Goal: Use online tool/utility

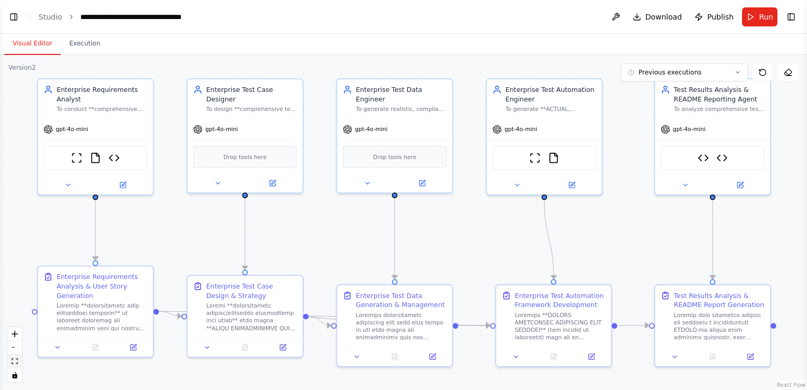
click at [16, 360] on icon "fit view" at bounding box center [15, 361] width 6 height 6
click at [14, 18] on button "Toggle Left Sidebar" at bounding box center [13, 17] width 15 height 15
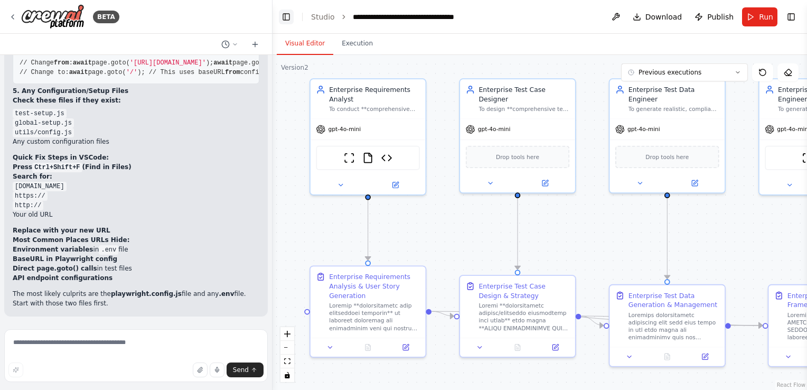
click at [285, 16] on button "Toggle Left Sidebar" at bounding box center [286, 17] width 15 height 15
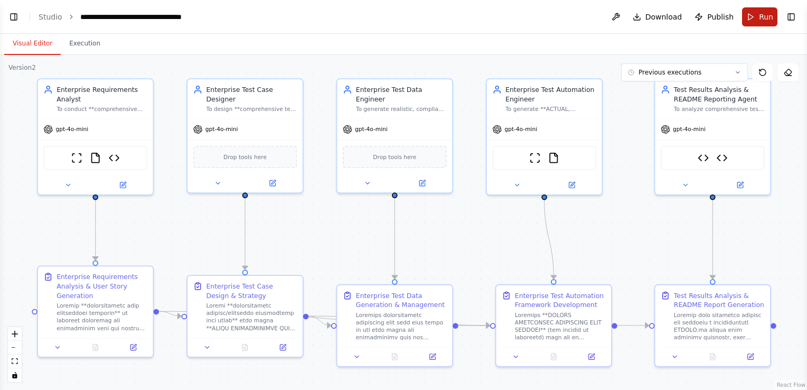
click at [765, 16] on span "Run" at bounding box center [766, 17] width 14 height 11
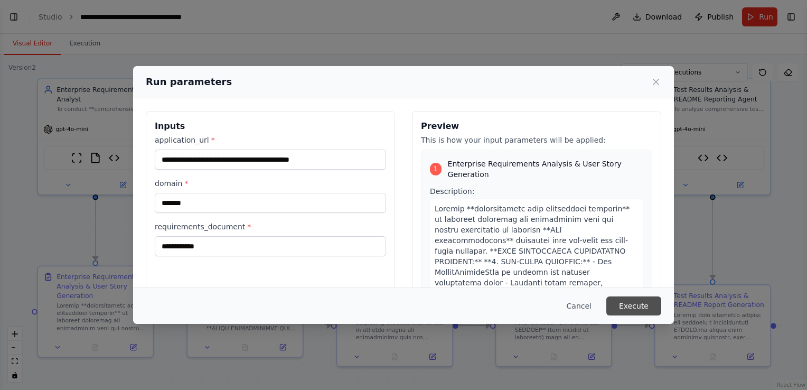
click at [629, 307] on button "Execute" at bounding box center [633, 305] width 55 height 19
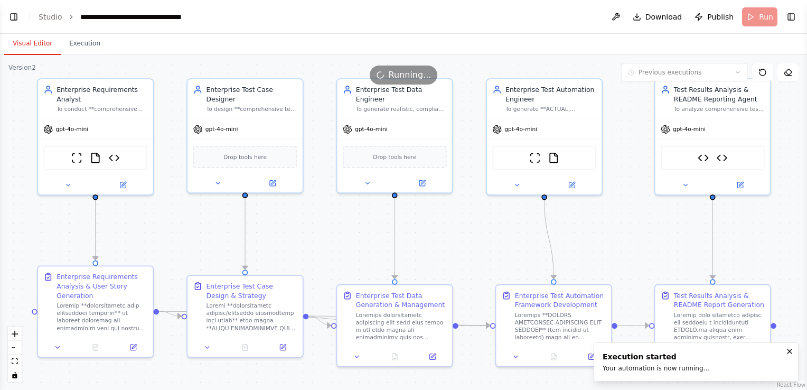
click at [35, 41] on button "Visual Editor" at bounding box center [32, 44] width 57 height 22
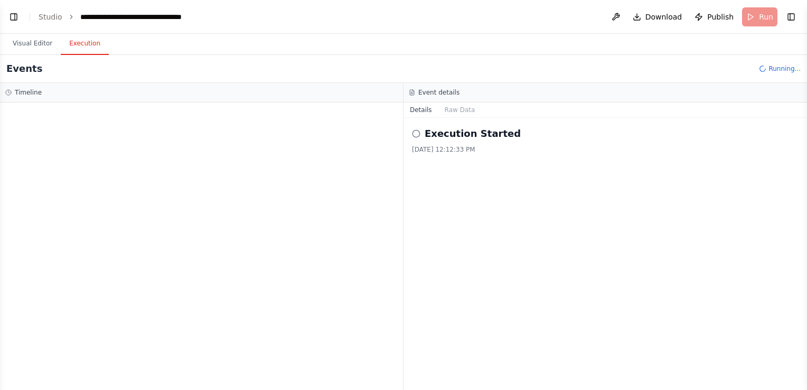
click at [73, 41] on button "Execution" at bounding box center [85, 44] width 48 height 22
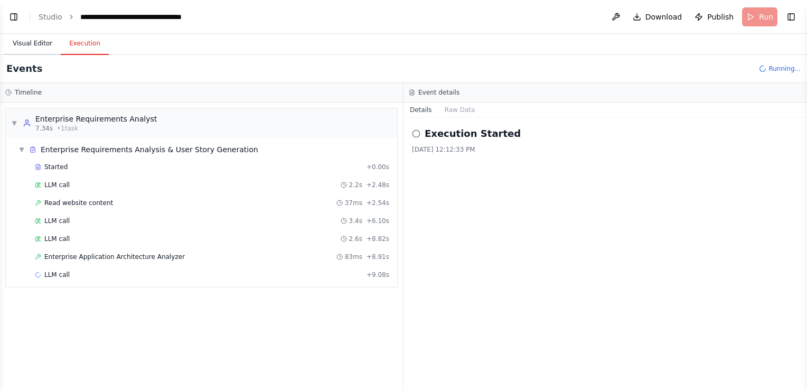
click at [39, 39] on button "Visual Editor" at bounding box center [32, 44] width 57 height 22
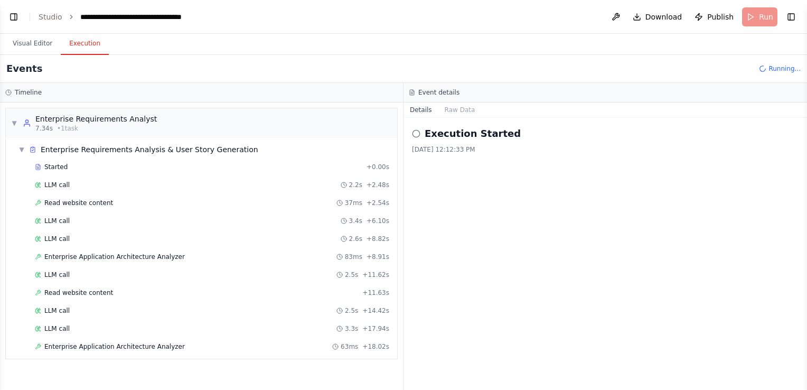
click at [90, 41] on button "Execution" at bounding box center [85, 44] width 48 height 22
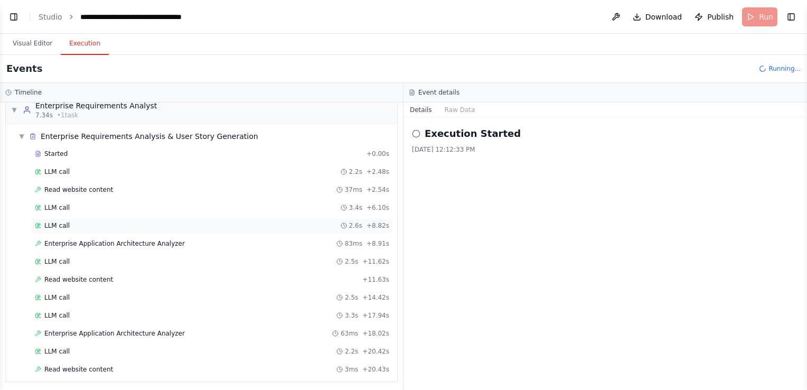
scroll to position [31, 0]
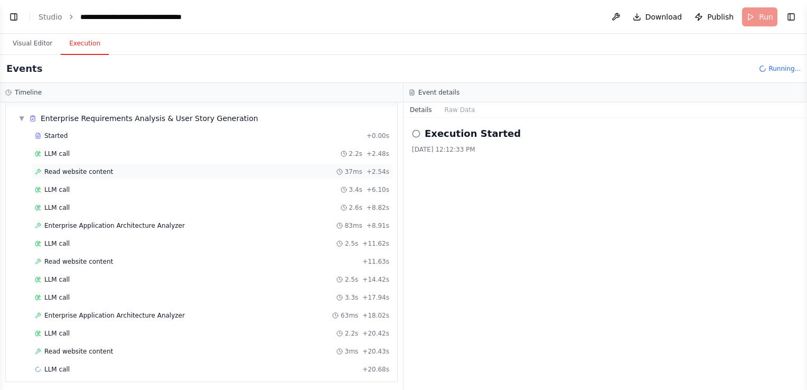
click at [109, 172] on div "Read website content 37ms + 2.54s" at bounding box center [212, 171] width 354 height 8
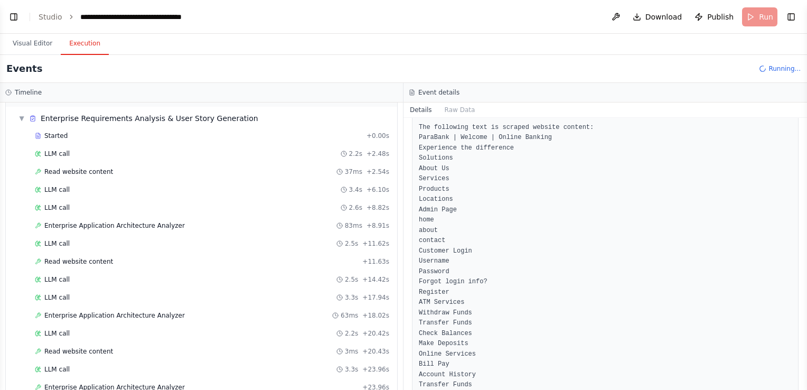
scroll to position [112, 0]
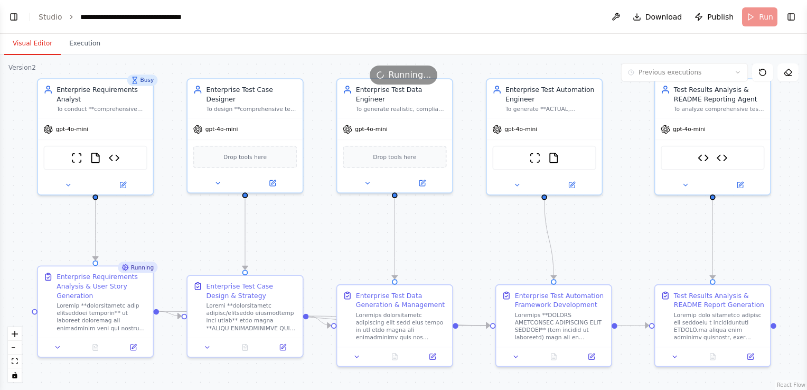
click at [44, 46] on button "Visual Editor" at bounding box center [32, 44] width 57 height 22
click at [93, 345] on icon at bounding box center [95, 345] width 5 height 6
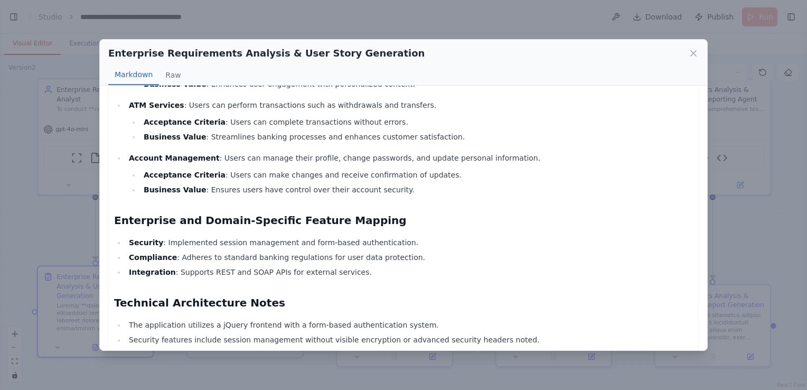
scroll to position [354, 0]
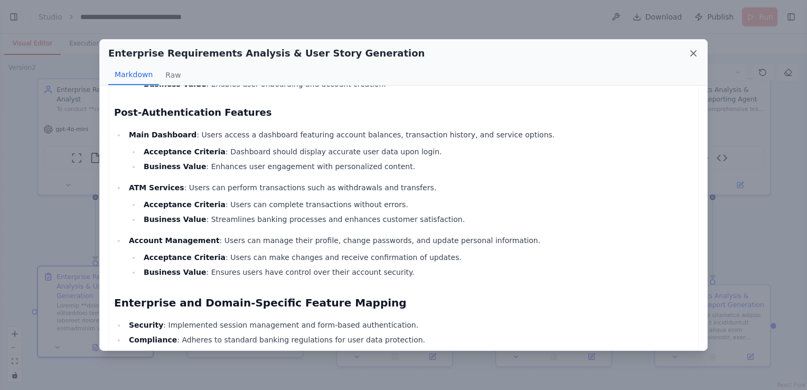
click at [694, 54] on icon at bounding box center [693, 53] width 5 height 5
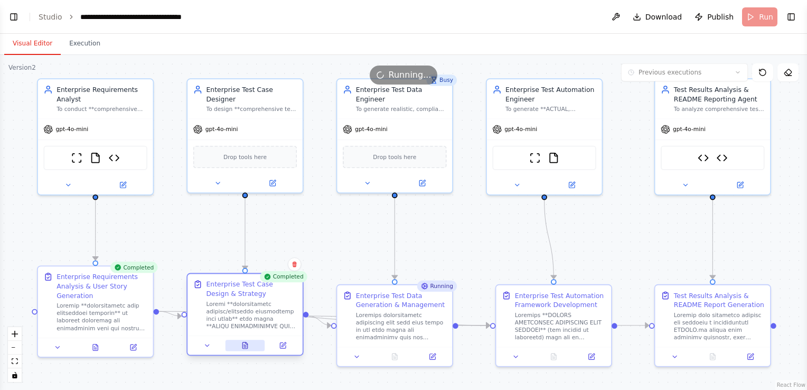
click at [242, 349] on button at bounding box center [245, 345] width 40 height 11
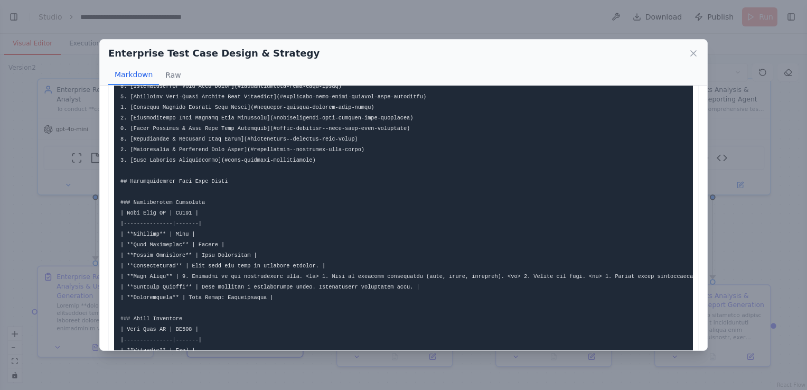
scroll to position [87, 0]
drag, startPoint x: 138, startPoint y: 200, endPoint x: 209, endPoint y: 204, distance: 70.9
drag, startPoint x: 128, startPoint y: 212, endPoint x: 195, endPoint y: 210, distance: 67.1
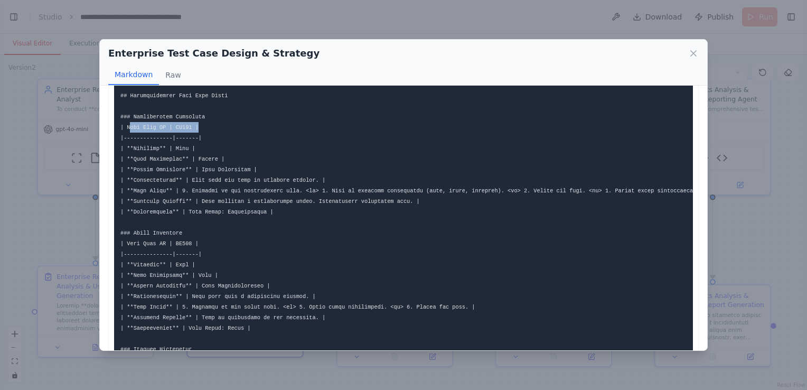
scroll to position [171, 0]
drag, startPoint x: 195, startPoint y: 210, endPoint x: 232, endPoint y: 230, distance: 42.1
drag, startPoint x: 139, startPoint y: 178, endPoint x: 175, endPoint y: 182, distance: 36.6
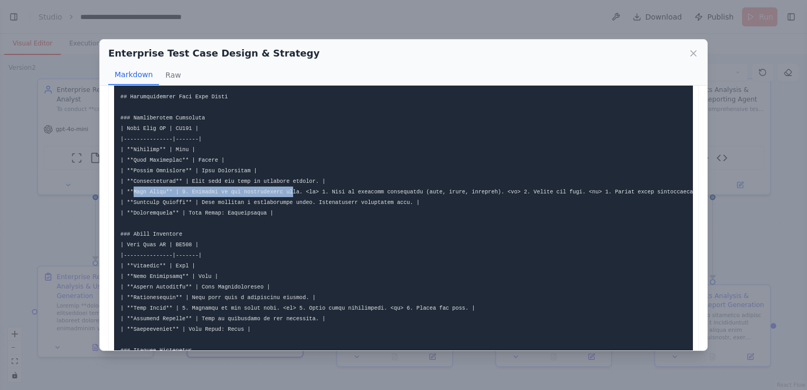
drag, startPoint x: 175, startPoint y: 182, endPoint x: 279, endPoint y: 192, distance: 103.9
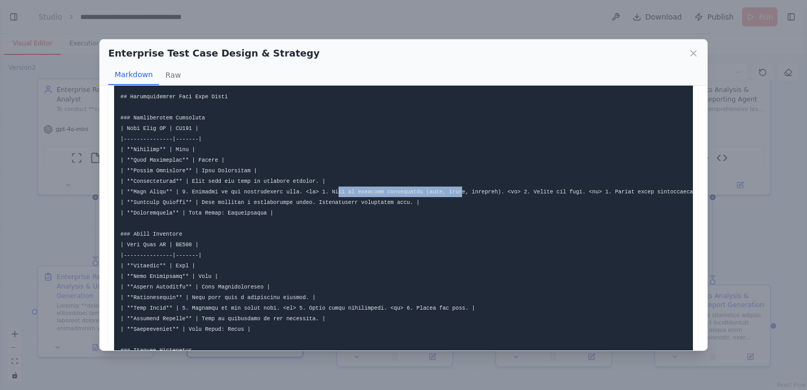
drag, startPoint x: 279, startPoint y: 192, endPoint x: 432, endPoint y: 190, distance: 153.7
drag, startPoint x: 432, startPoint y: 190, endPoint x: 570, endPoint y: 183, distance: 137.5
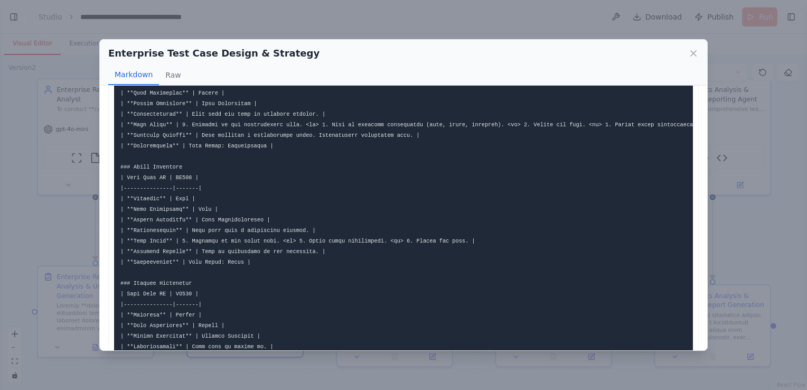
scroll to position [239, 0]
drag, startPoint x: 165, startPoint y: 144, endPoint x: 258, endPoint y: 148, distance: 93.5
drag, startPoint x: 258, startPoint y: 148, endPoint x: 231, endPoint y: 172, distance: 36.7
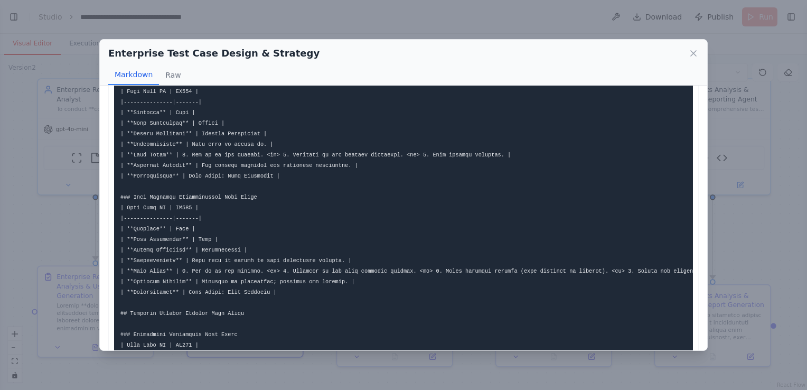
scroll to position [585, 0]
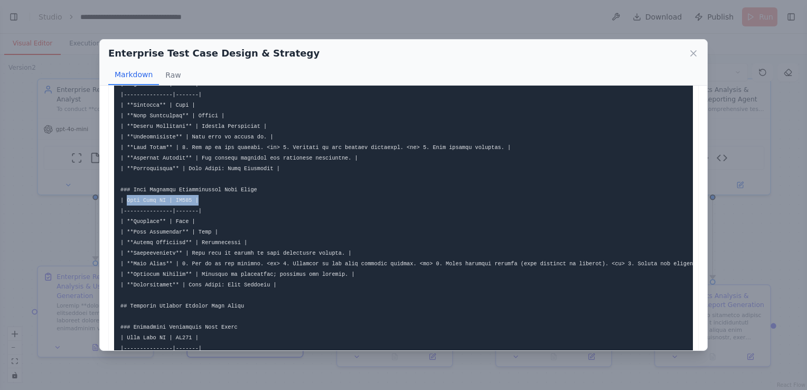
drag, startPoint x: 127, startPoint y: 199, endPoint x: 199, endPoint y: 203, distance: 72.5
click at [199, 203] on pre at bounding box center [403, 316] width 579 height 1603
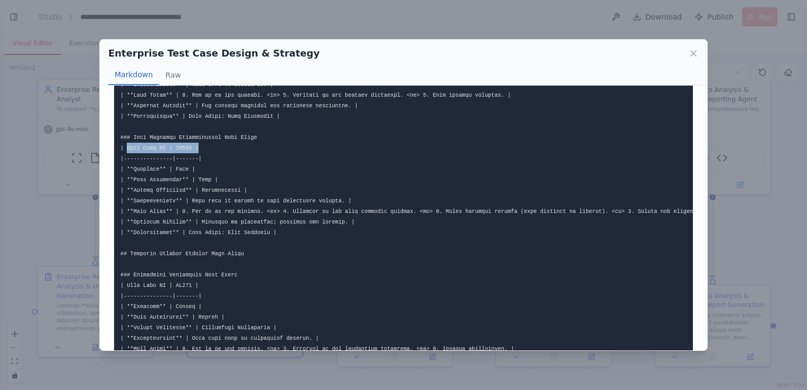
scroll to position [653, 0]
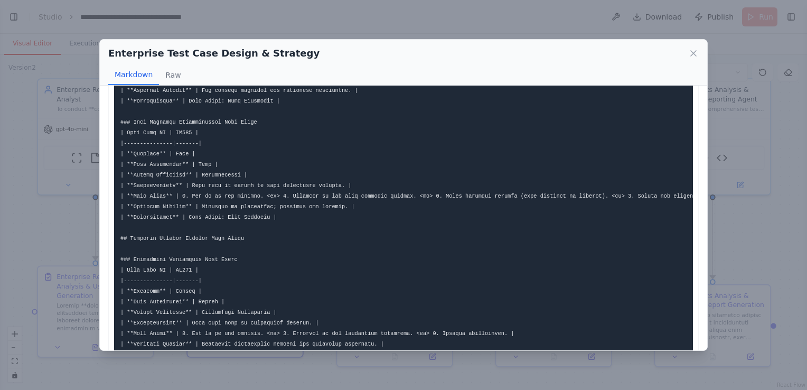
drag, startPoint x: 199, startPoint y: 203, endPoint x: 246, endPoint y: 228, distance: 52.9
click at [246, 228] on pre at bounding box center [403, 248] width 579 height 1603
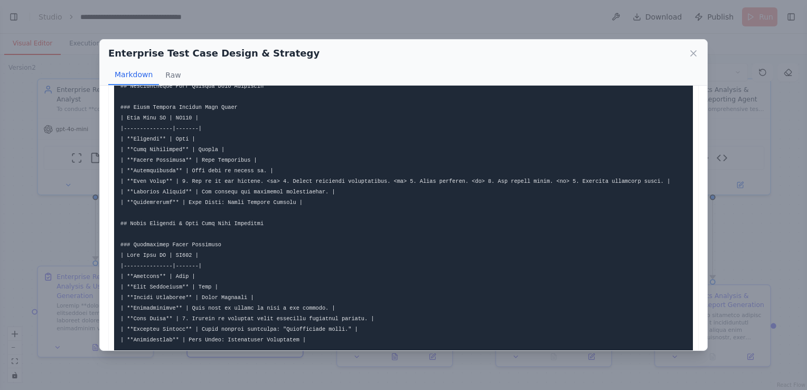
scroll to position [975, 0]
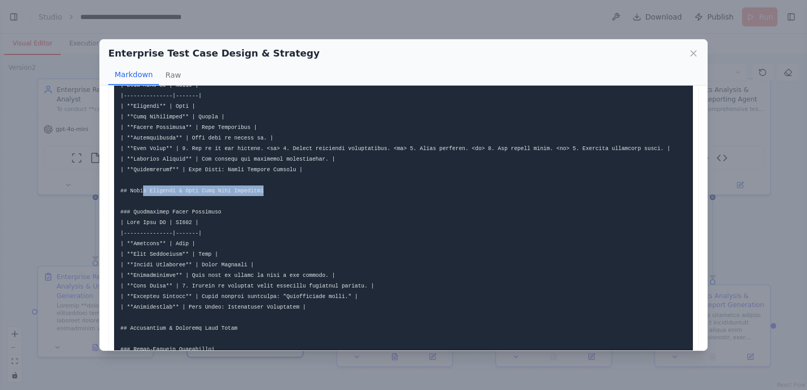
drag, startPoint x: 141, startPoint y: 191, endPoint x: 266, endPoint y: 190, distance: 124.6
drag, startPoint x: 266, startPoint y: 190, endPoint x: 285, endPoint y: 225, distance: 39.7
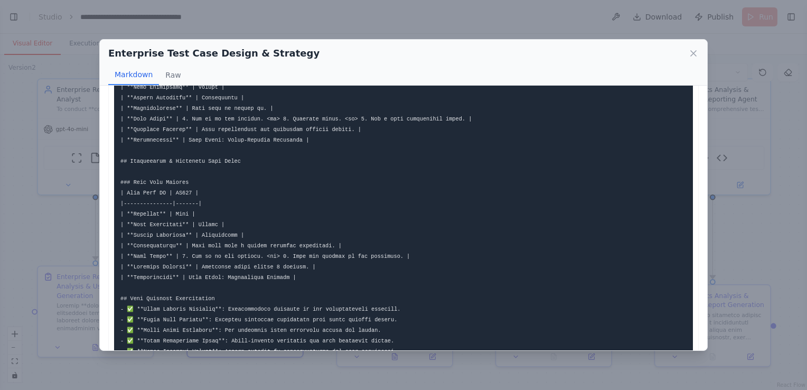
scroll to position [1279, 0]
drag, startPoint x: 188, startPoint y: 160, endPoint x: 232, endPoint y: 164, distance: 44.6
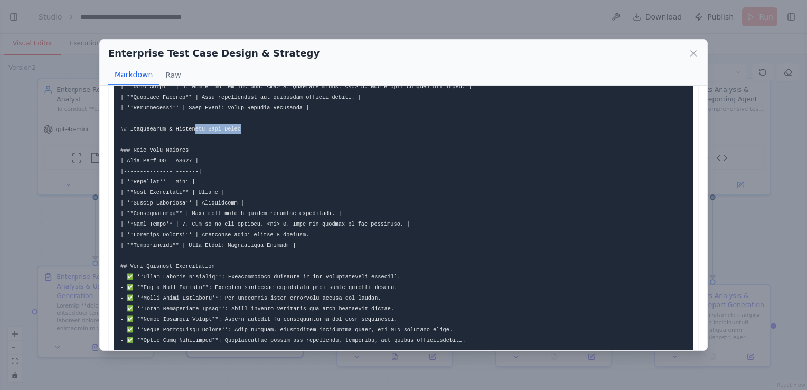
scroll to position [1314, 0]
drag, startPoint x: 232, startPoint y: 164, endPoint x: 271, endPoint y: 206, distance: 57.2
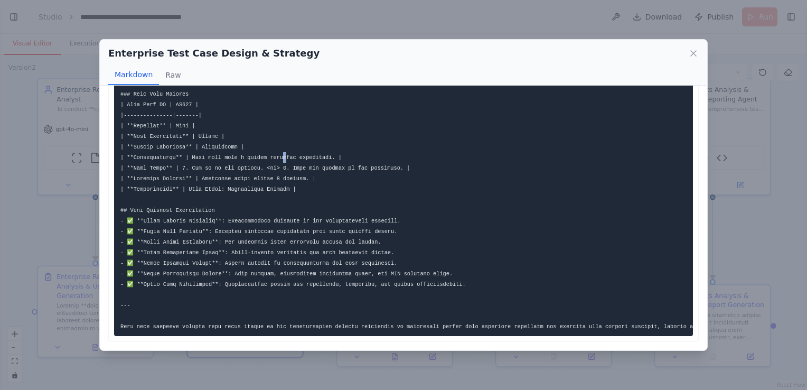
scroll to position [1373, 0]
click at [695, 53] on icon at bounding box center [693, 53] width 11 height 11
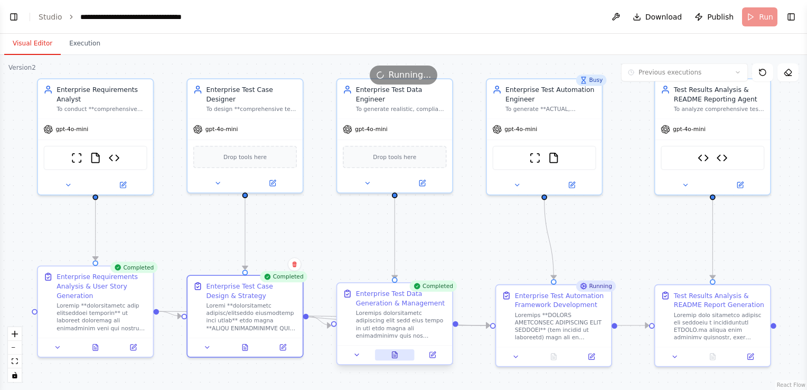
click at [392, 356] on icon at bounding box center [394, 355] width 5 height 6
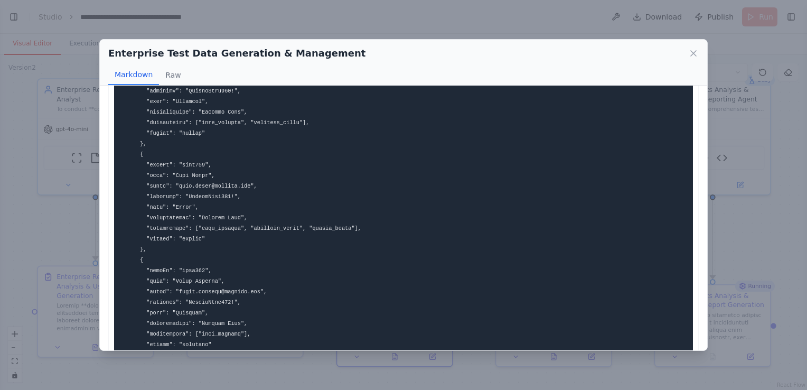
scroll to position [0, 0]
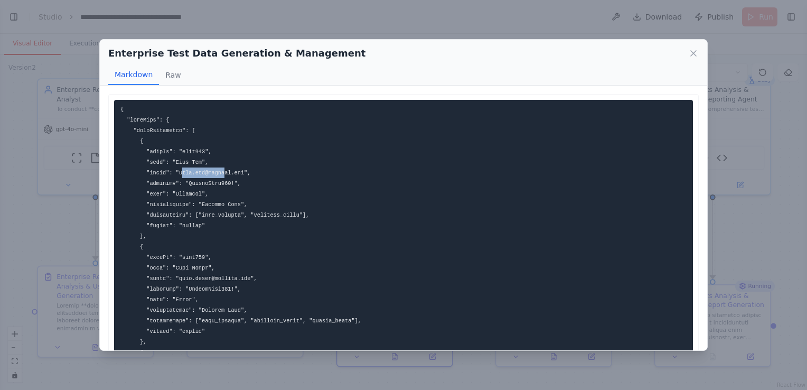
drag, startPoint x: 176, startPoint y: 174, endPoint x: 215, endPoint y: 173, distance: 39.1
click at [691, 52] on icon at bounding box center [693, 53] width 11 height 11
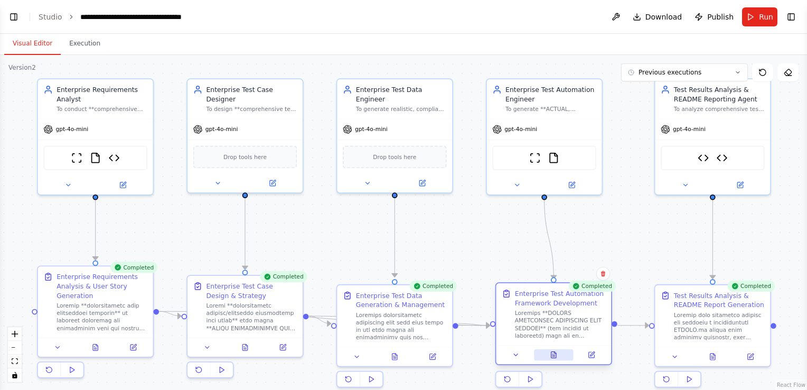
click at [551, 354] on icon at bounding box center [553, 355] width 5 height 6
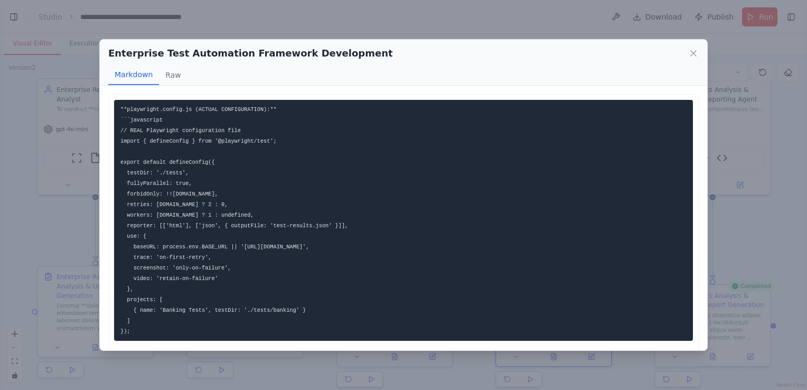
scroll to position [6, 0]
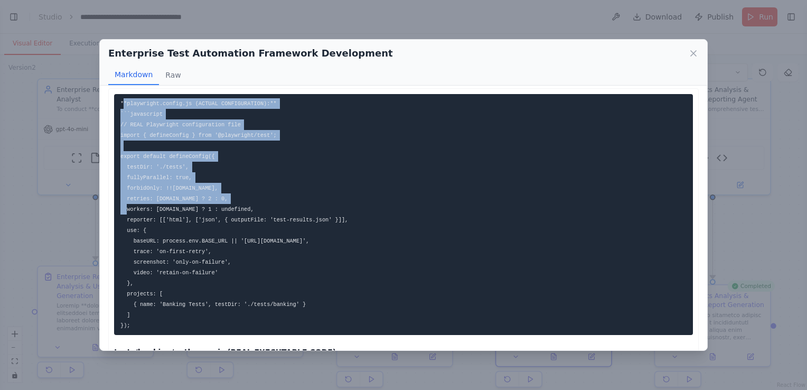
drag, startPoint x: 121, startPoint y: 114, endPoint x: 246, endPoint y: 212, distance: 158.7
click at [246, 212] on pre "**playwright.config.js (ACTUAL CONFIGURATION):** ```javascript // REAL Playwrig…" at bounding box center [403, 214] width 579 height 241
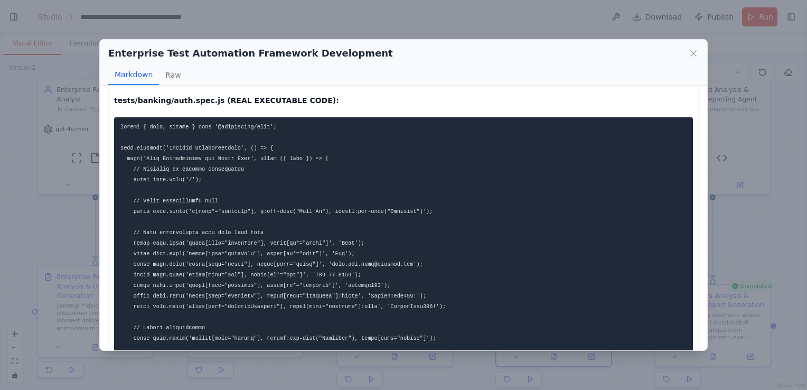
scroll to position [264, 0]
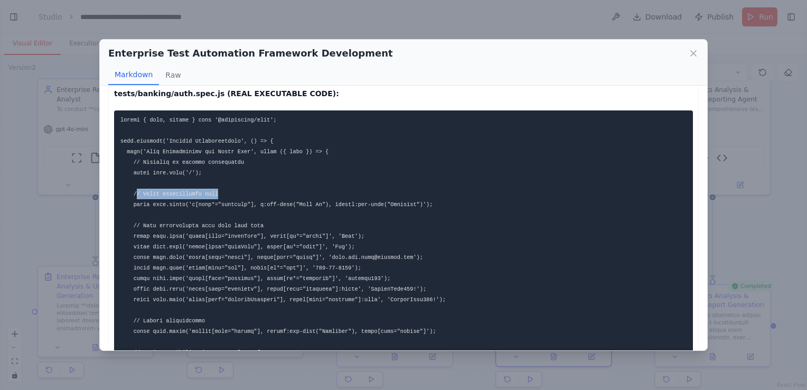
drag, startPoint x: 136, startPoint y: 203, endPoint x: 228, endPoint y: 207, distance: 92.0
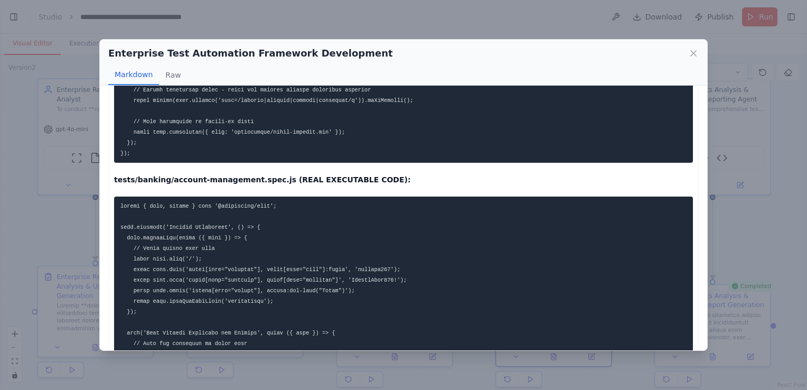
scroll to position [802, 0]
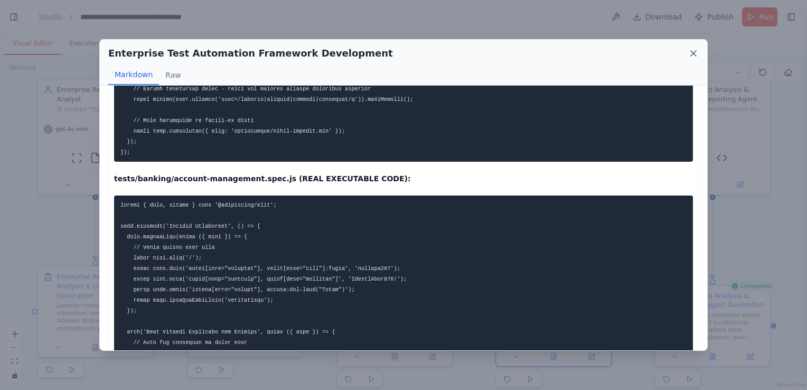
click at [695, 51] on icon at bounding box center [693, 53] width 5 height 5
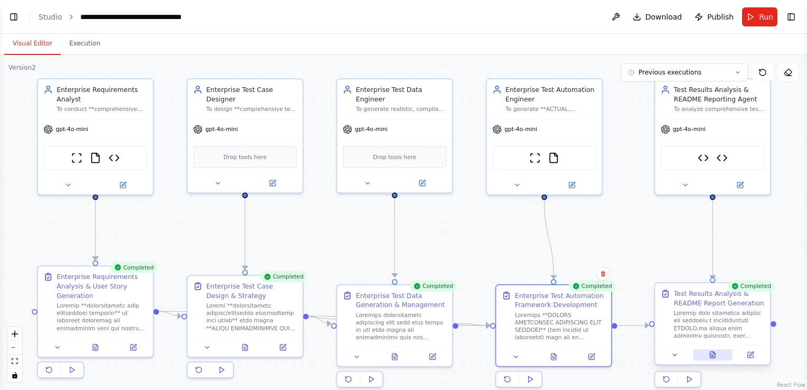
click at [713, 355] on icon at bounding box center [712, 355] width 5 height 6
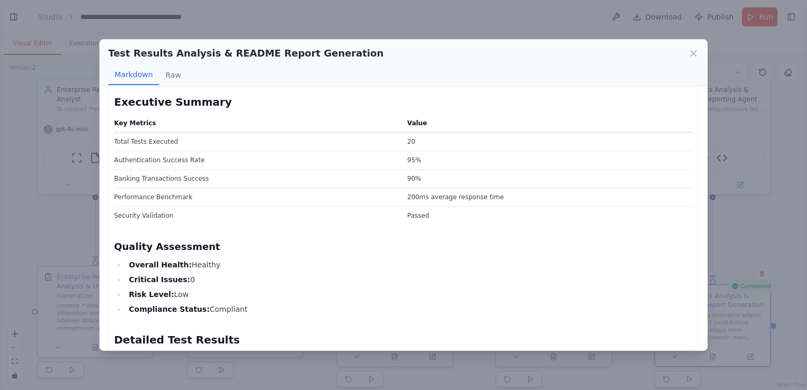
scroll to position [270, 0]
click at [696, 51] on icon at bounding box center [693, 53] width 11 height 11
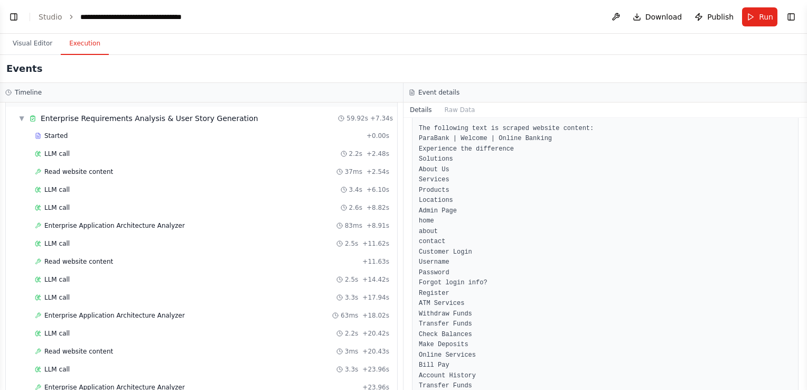
click at [74, 41] on button "Execution" at bounding box center [85, 44] width 48 height 22
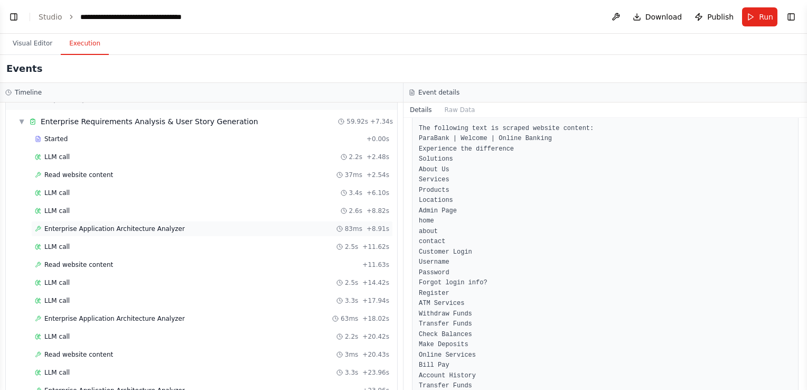
scroll to position [0, 0]
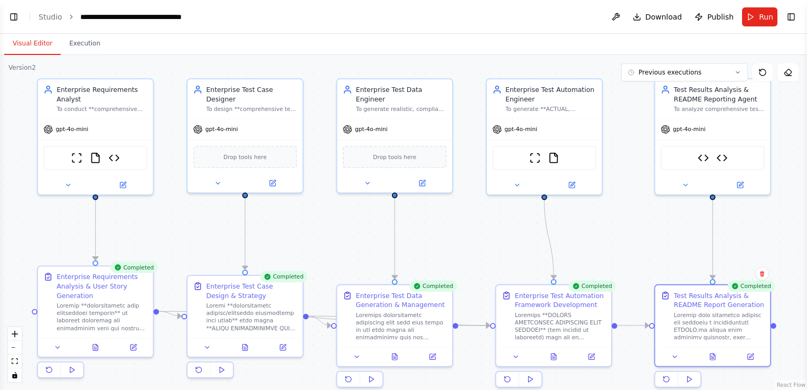
click at [35, 44] on button "Visual Editor" at bounding box center [32, 44] width 57 height 22
